Goal: Task Accomplishment & Management: Use online tool/utility

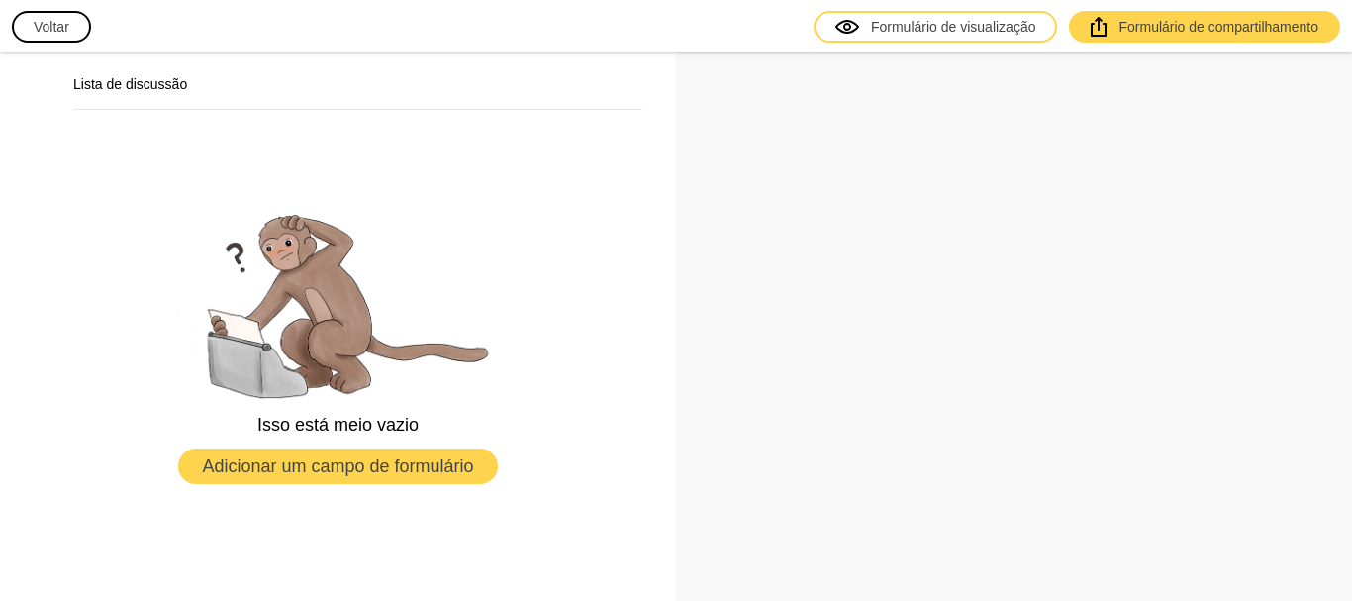
click at [51, 26] on font "Voltar" at bounding box center [52, 27] width 36 height 16
click at [1187, 21] on font "Formulário de compartilhamento" at bounding box center [1218, 27] width 200 height 16
click at [1149, 17] on font "Formulário de compartilhamento" at bounding box center [1218, 27] width 200 height 20
